Goal: Task Accomplishment & Management: Manage account settings

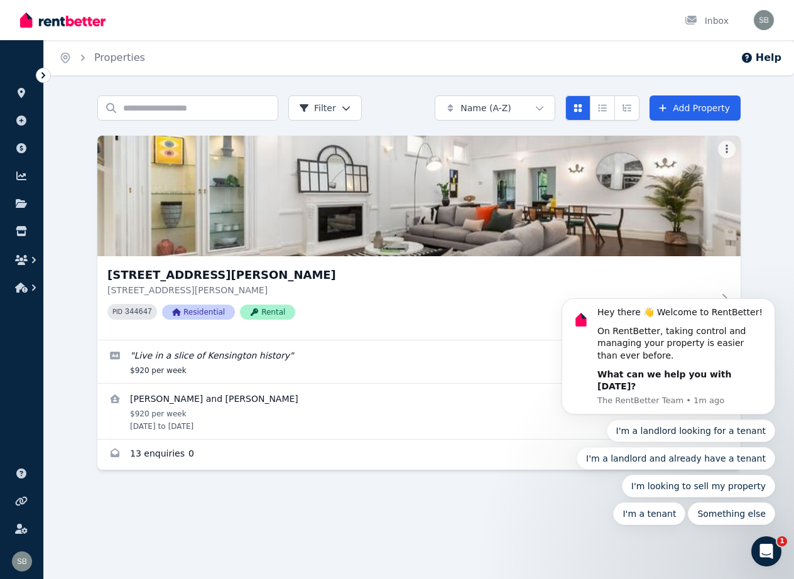
click at [41, 75] on icon at bounding box center [43, 75] width 13 height 13
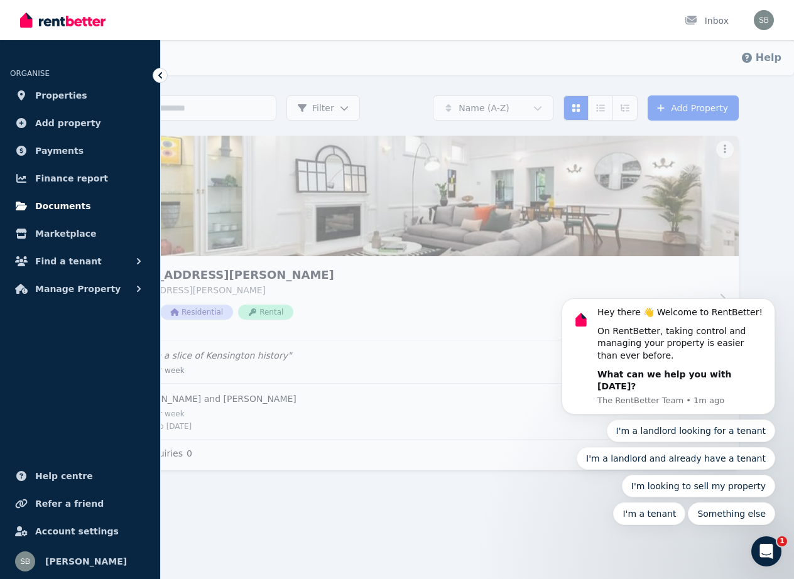
click at [55, 202] on span "Documents" at bounding box center [63, 206] width 56 height 15
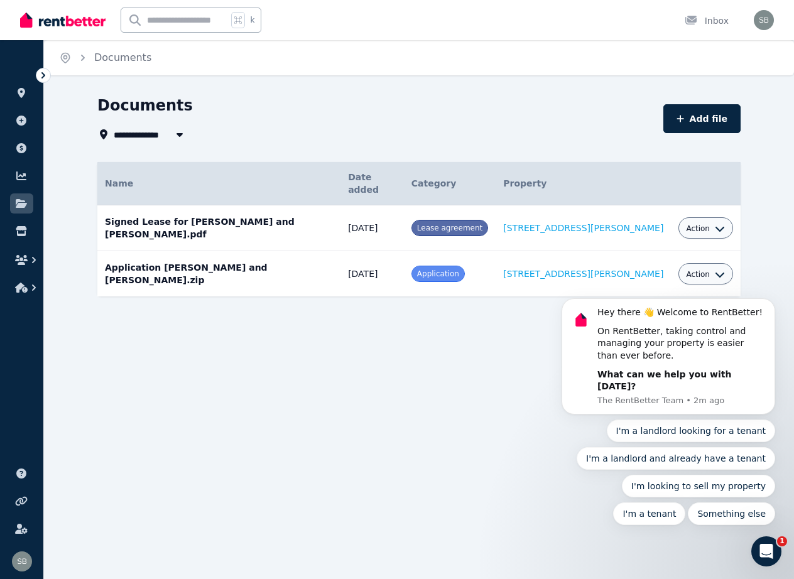
click at [45, 75] on icon at bounding box center [43, 75] width 13 height 13
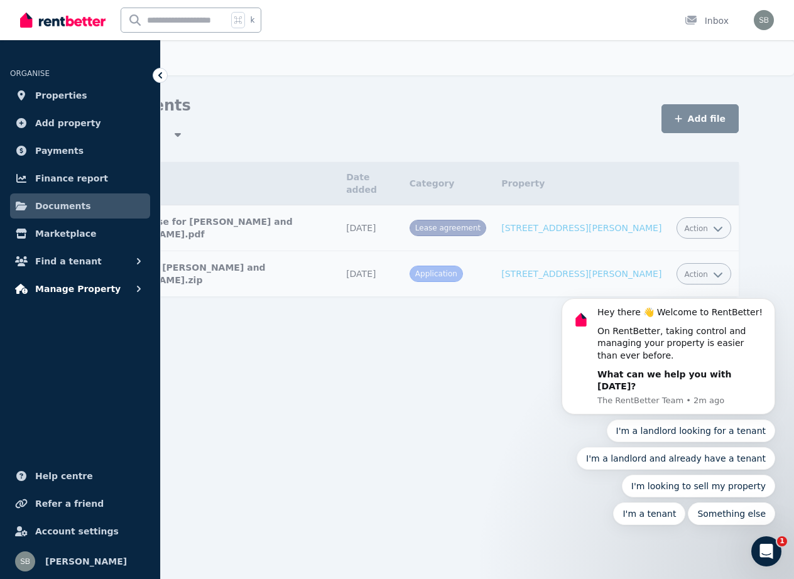
click at [53, 286] on span "Manage Property" at bounding box center [77, 288] width 85 height 15
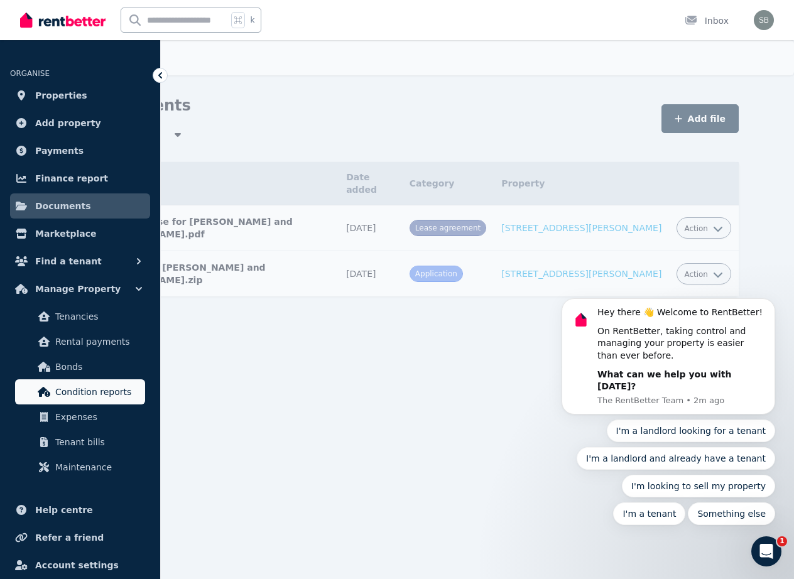
click at [65, 387] on span "Condition reports" at bounding box center [97, 391] width 85 height 15
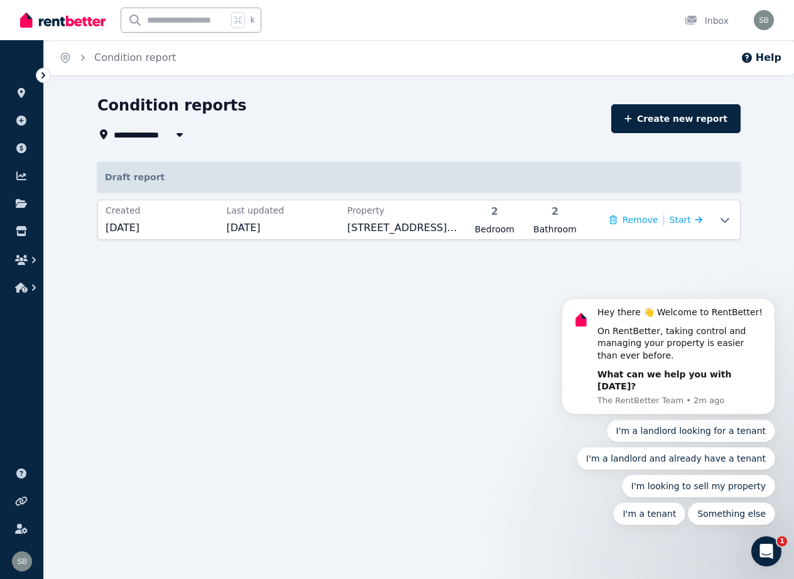
click at [677, 221] on body "Hey there 👋 Welcome to RentBetter! On RentBetter, taking control and managing y…" at bounding box center [668, 366] width 241 height 349
click at [678, 221] on body "Hey there 👋 Welcome to RentBetter! On RentBetter, taking control and managing y…" at bounding box center [668, 366] width 241 height 349
click at [689, 218] on body "Hey there 👋 Welcome to RentBetter! On RentBetter, taking control and managing y…" at bounding box center [668, 366] width 241 height 349
click at [670, 221] on body "Hey there 👋 Welcome to RentBetter! On RentBetter, taking control and managing y…" at bounding box center [668, 366] width 241 height 349
click at [683, 214] on body "Hey there 👋 Welcome to RentBetter! On RentBetter, taking control and managing y…" at bounding box center [668, 366] width 241 height 349
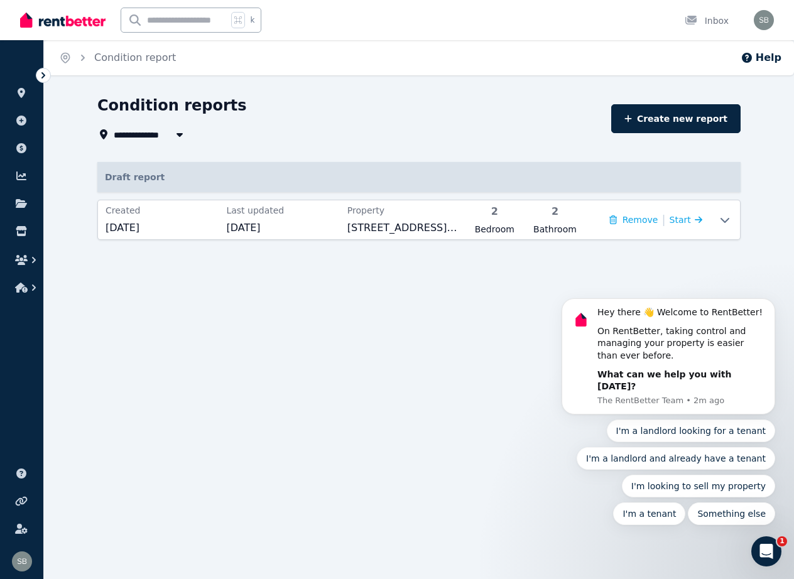
click at [683, 226] on body "Hey there 👋 Welcome to RentBetter! On RentBetter, taking control and managing y…" at bounding box center [668, 366] width 241 height 349
click at [721, 217] on body "Hey there 👋 Welcome to RentBetter! On RentBetter, taking control and managing y…" at bounding box center [668, 366] width 241 height 349
click at [721, 221] on body "Hey there 👋 Welcome to RentBetter! On RentBetter, taking control and managing y…" at bounding box center [668, 366] width 241 height 349
click at [710, 219] on body "Hey there 👋 Welcome to RentBetter! On RentBetter, taking control and managing y…" at bounding box center [668, 366] width 241 height 349
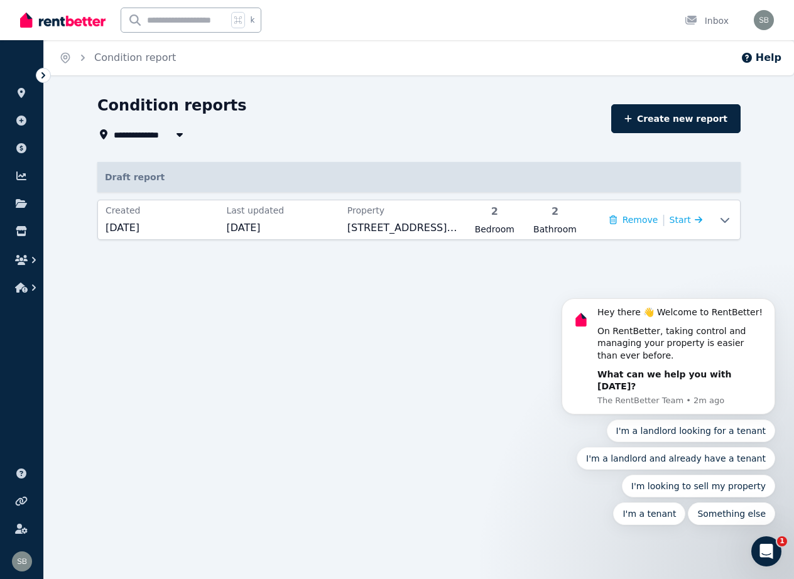
click at [710, 219] on body "Hey there 👋 Welcome to RentBetter! On RentBetter, taking control and managing y…" at bounding box center [668, 366] width 241 height 349
click at [719, 222] on body "Hey there 👋 Welcome to RentBetter! On RentBetter, taking control and managing y…" at bounding box center [668, 366] width 241 height 349
